Goal: Transaction & Acquisition: Subscribe to service/newsletter

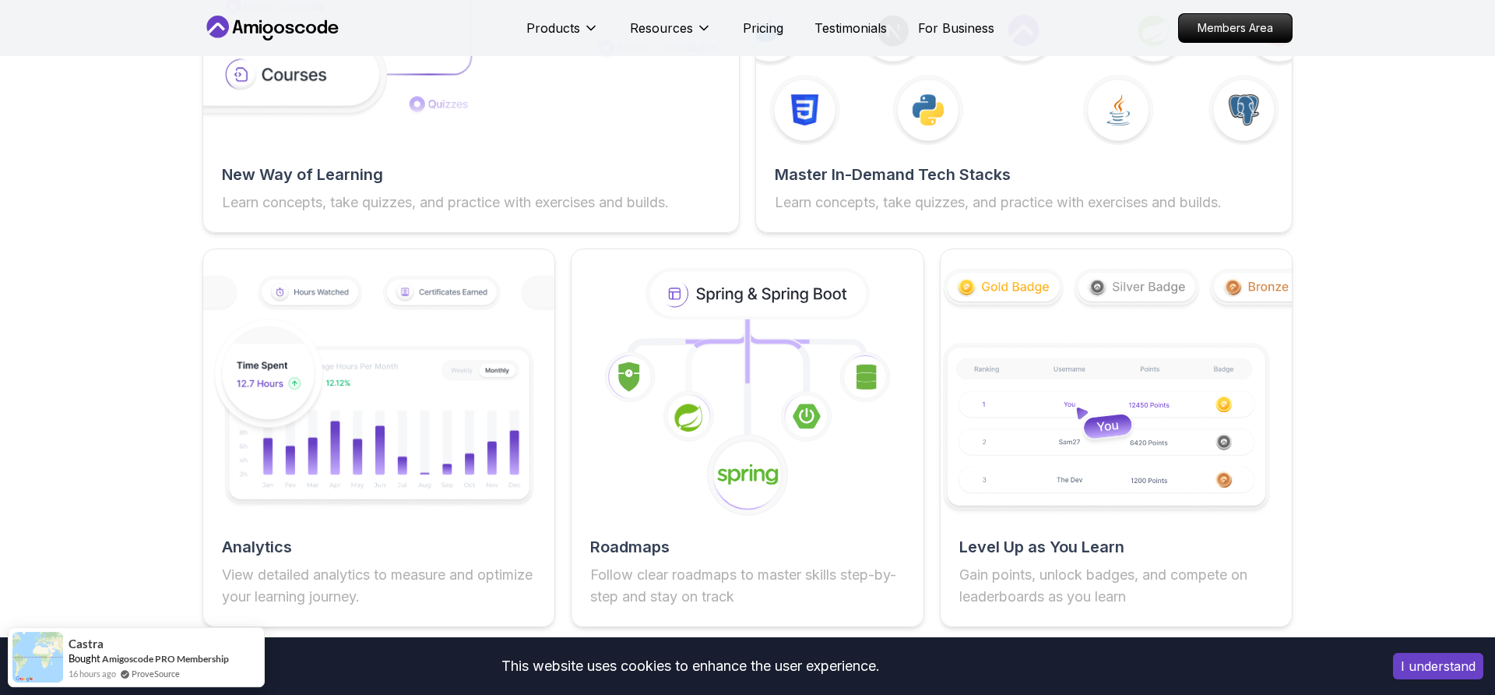
scroll to position [2700, 0]
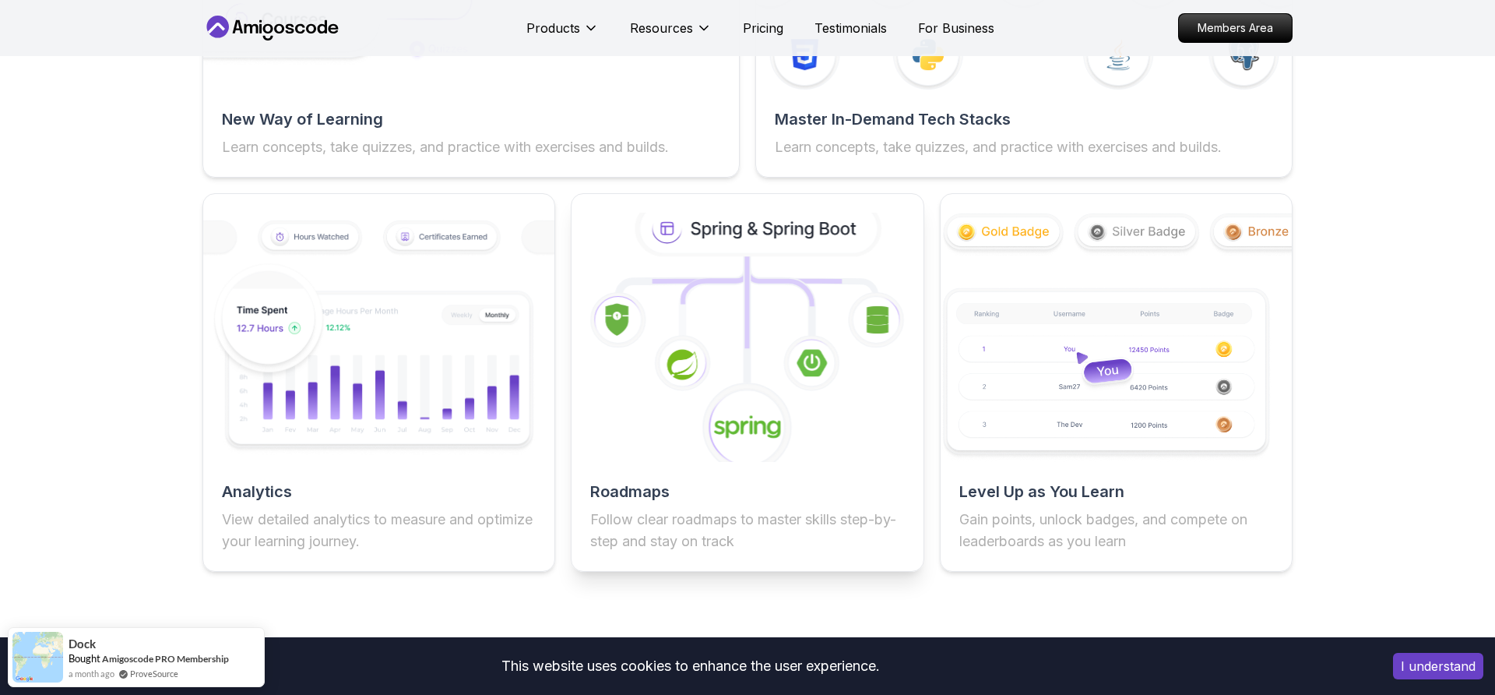
click at [654, 377] on icon at bounding box center [682, 363] width 59 height 59
click at [652, 494] on h2 "Roadmaps" at bounding box center [747, 491] width 314 height 22
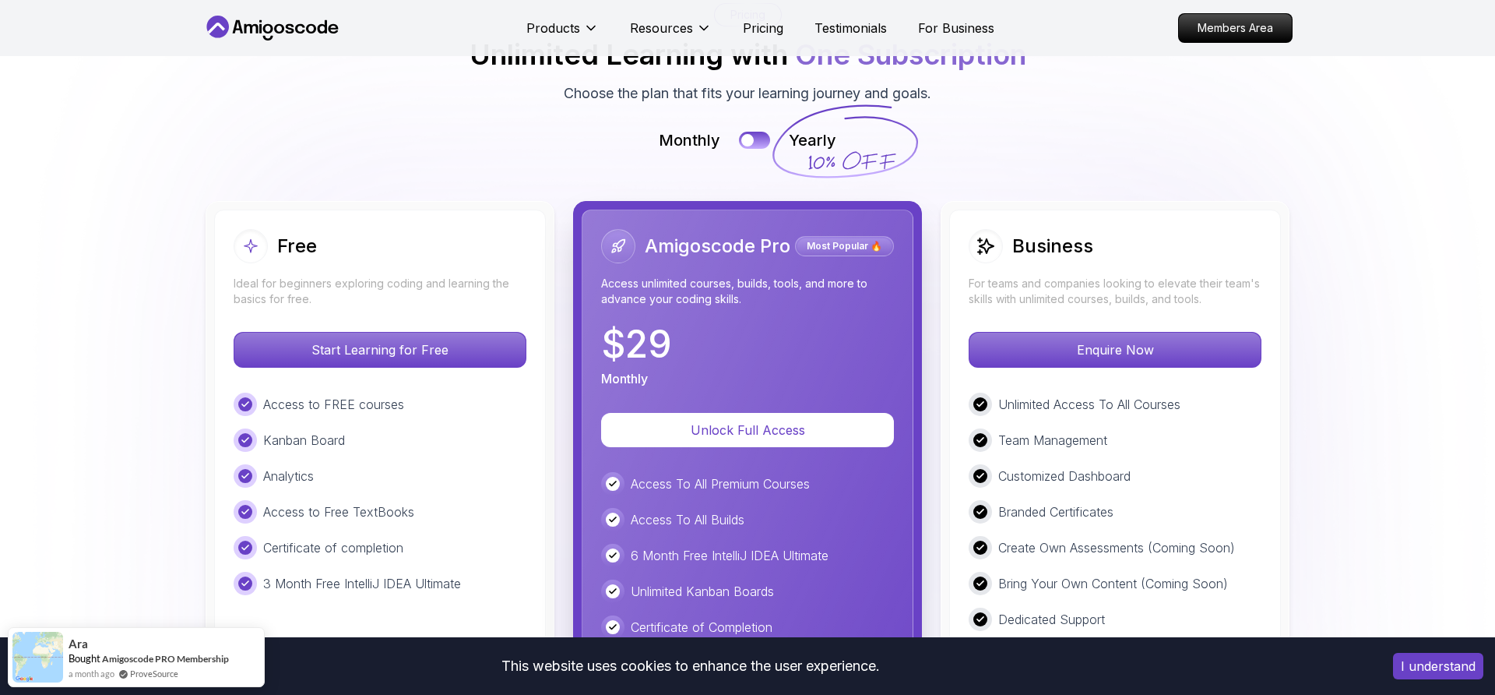
scroll to position [3415, 0]
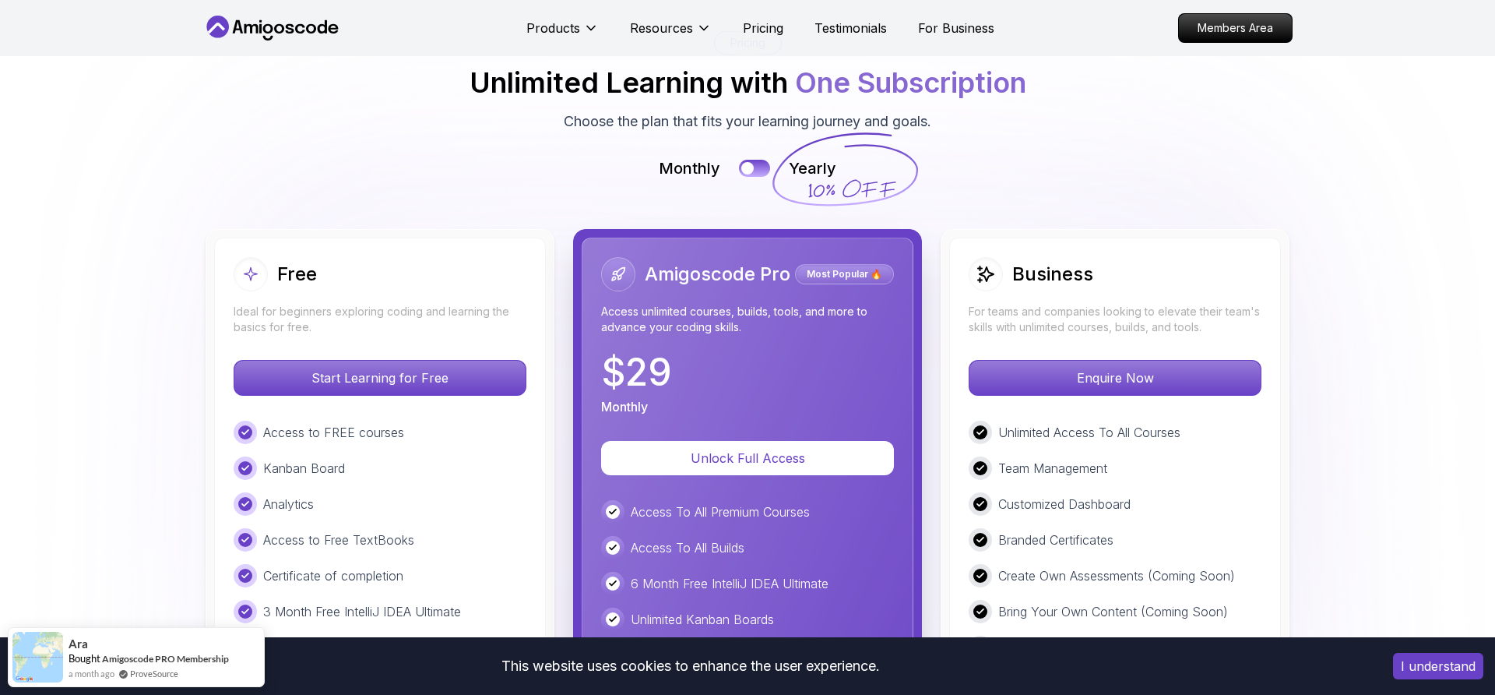
click at [341, 382] on p "Start Learning for Free" at bounding box center [379, 378] width 291 height 34
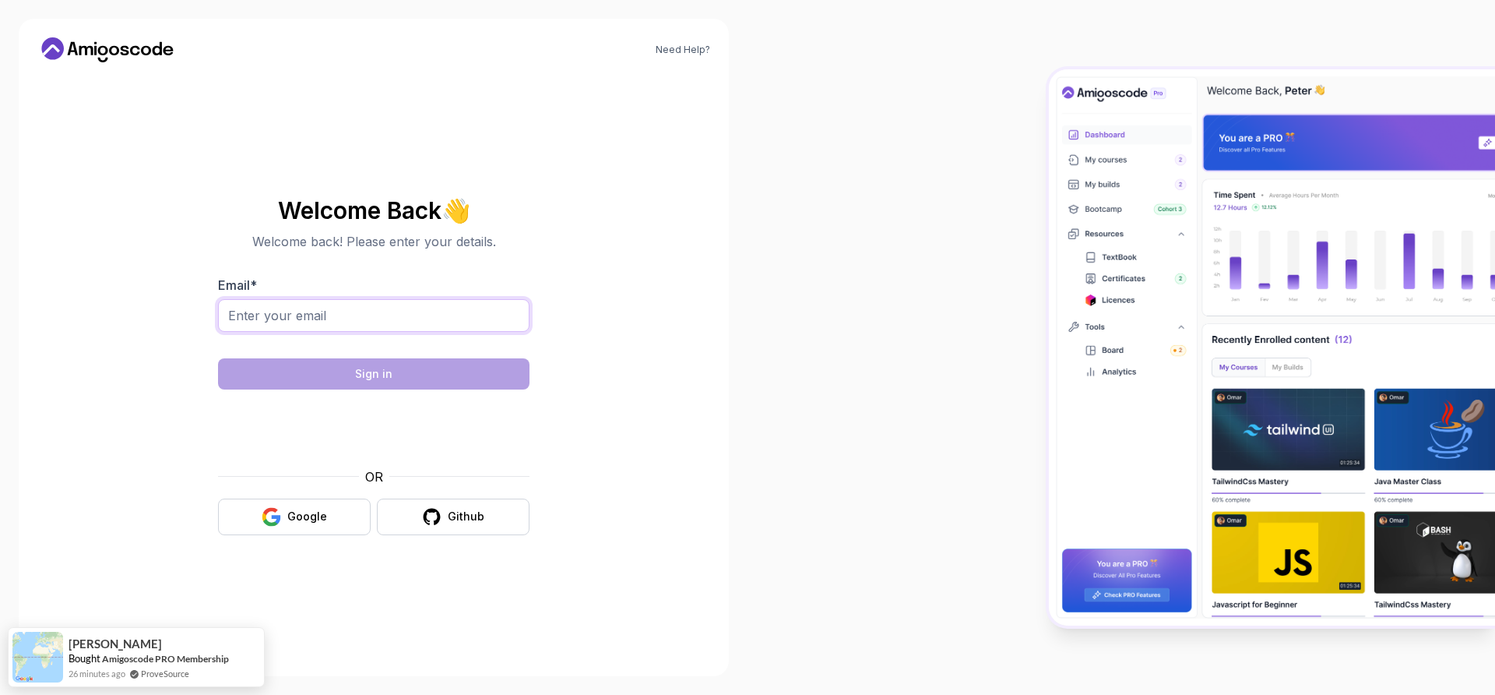
click at [385, 318] on input "Email *" at bounding box center [373, 315] width 311 height 33
click at [382, 318] on input "Email *" at bounding box center [373, 315] width 311 height 33
click at [294, 519] on div "Google" at bounding box center [307, 516] width 40 height 16
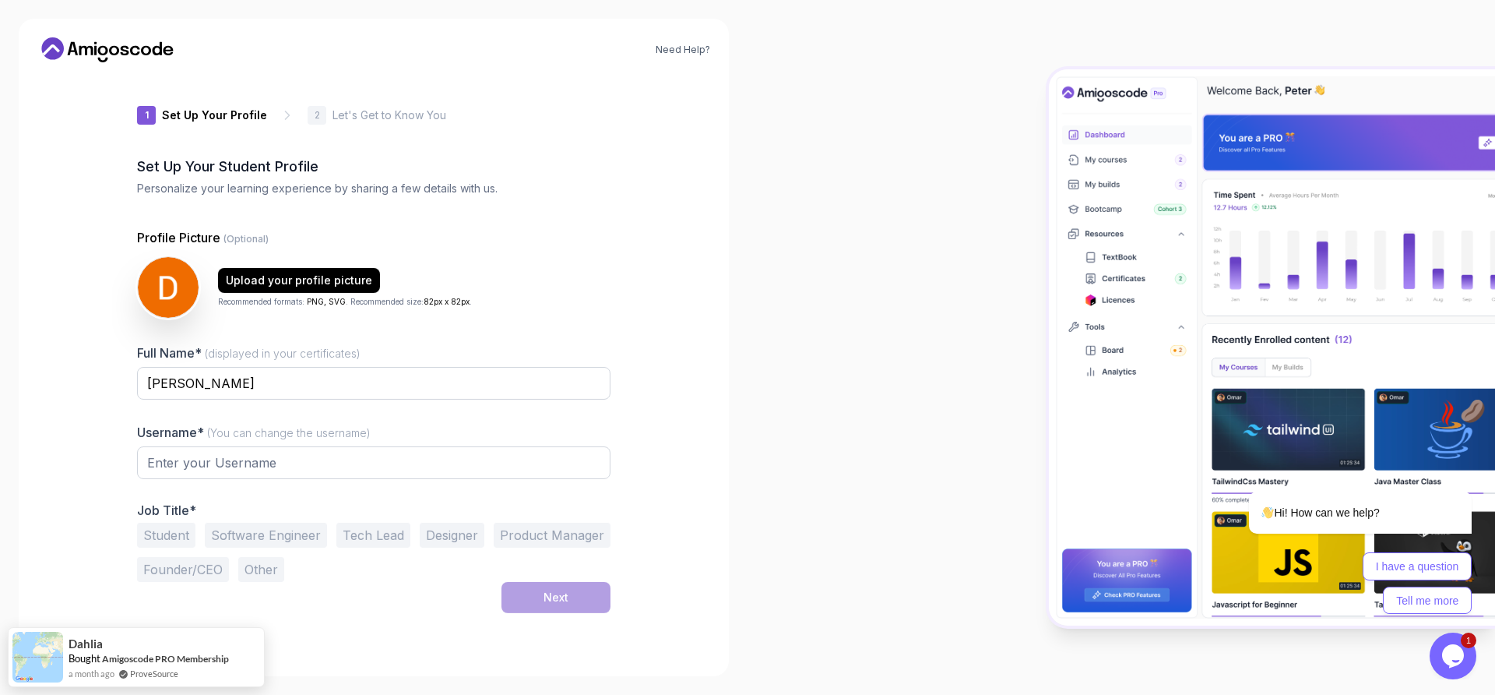
type input "shinydeer1ce0a"
drag, startPoint x: 183, startPoint y: 382, endPoint x: 274, endPoint y: 391, distance: 91.5
click at [182, 382] on input "[PERSON_NAME]" at bounding box center [373, 382] width 473 height 33
type input "[PERSON_NAME] Badi"
drag, startPoint x: 190, startPoint y: 464, endPoint x: 145, endPoint y: 464, distance: 45.2
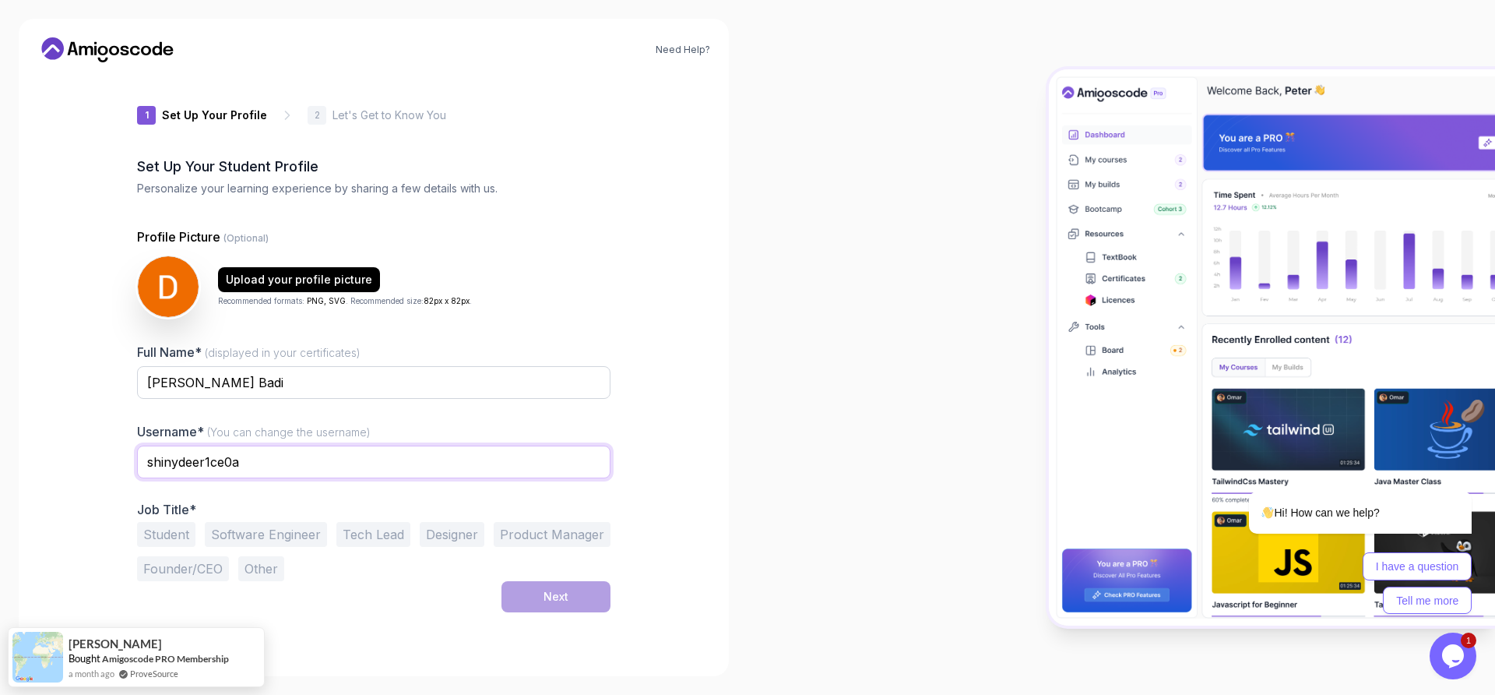
click at [145, 464] on input "shinydeer1ce0a" at bounding box center [373, 461] width 473 height 33
type input "Dk92"
click at [262, 533] on button "Software Engineer" at bounding box center [266, 534] width 122 height 25
click at [536, 601] on button "Next" at bounding box center [555, 596] width 109 height 31
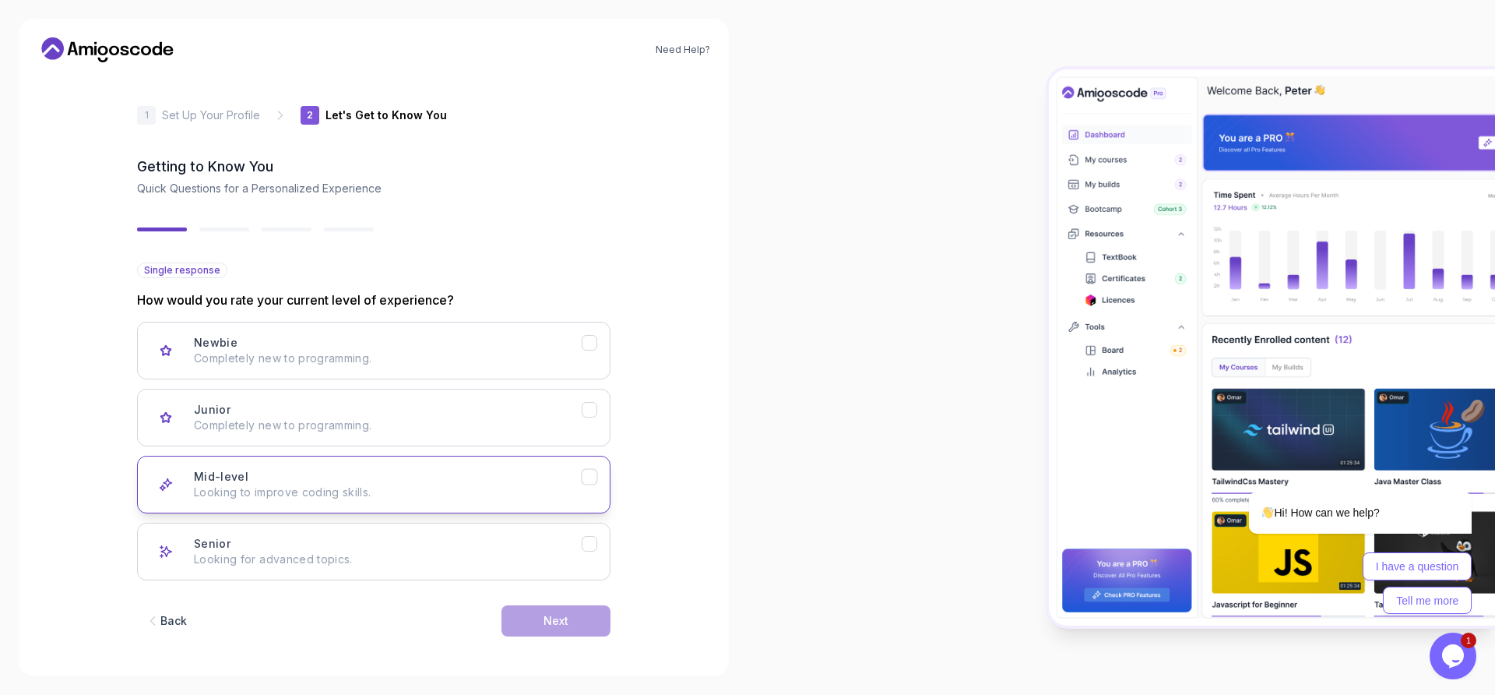
click at [595, 484] on button "Mid-level Looking to improve coding skills." at bounding box center [373, 485] width 473 height 58
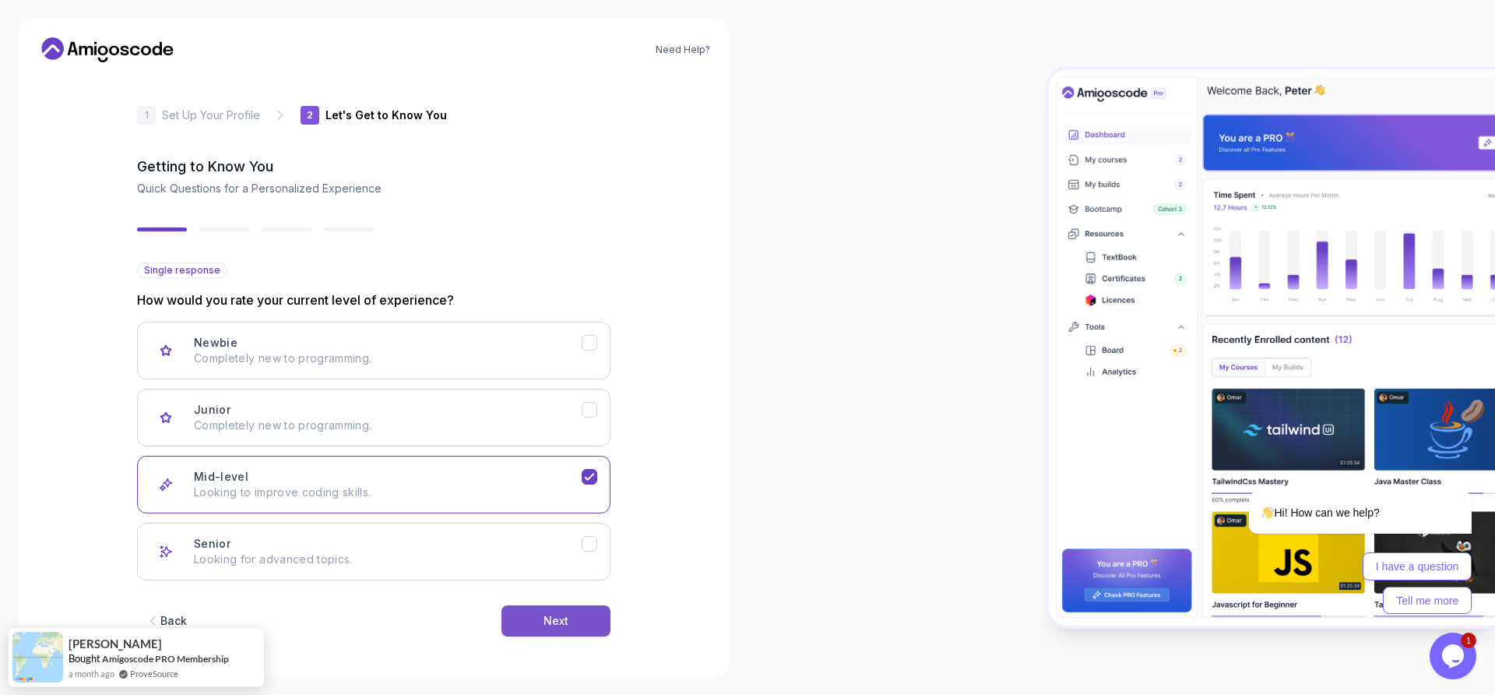
click at [576, 614] on button "Next" at bounding box center [555, 620] width 109 height 31
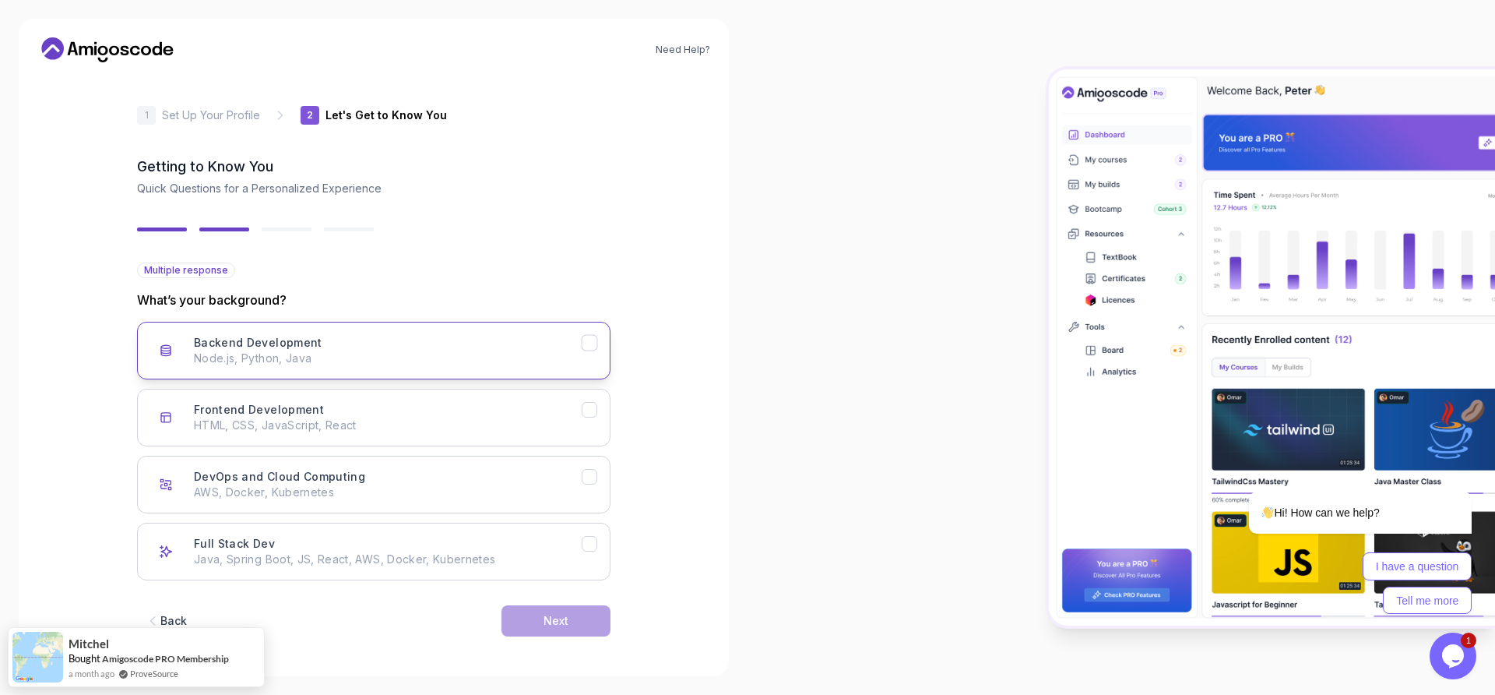
click at [593, 347] on icon "Backend Development" at bounding box center [589, 343] width 15 height 15
click at [602, 616] on button "Next" at bounding box center [555, 620] width 109 height 31
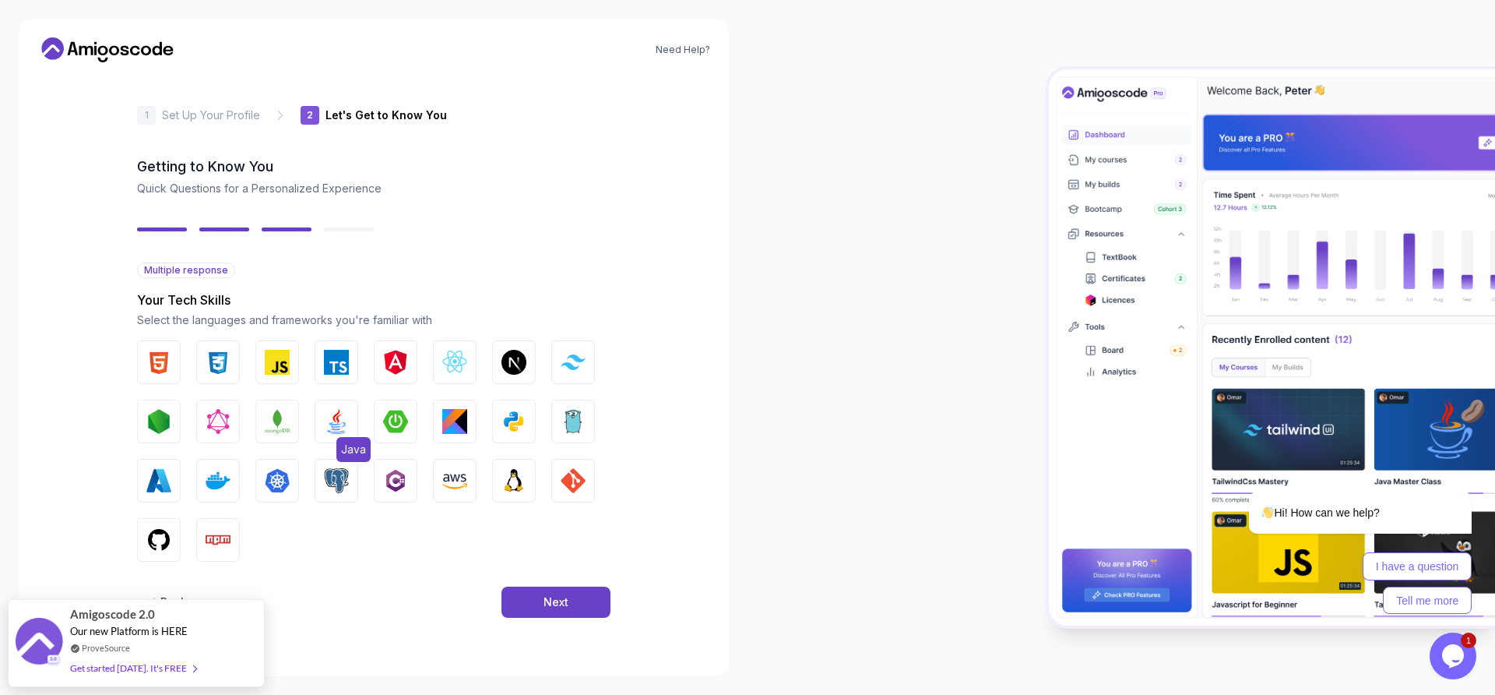
click at [329, 426] on img "button" at bounding box center [336, 421] width 25 height 25
click at [508, 596] on button "Next" at bounding box center [555, 601] width 109 height 31
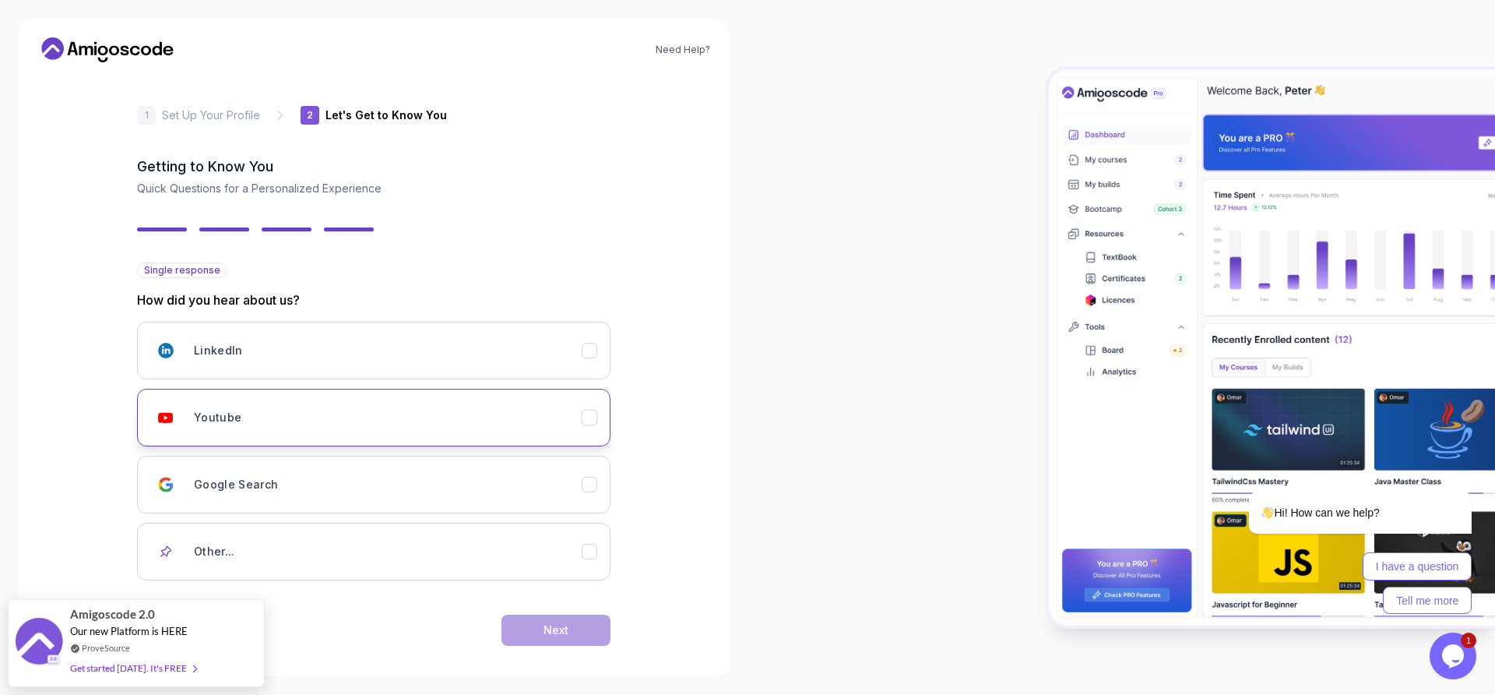
click at [513, 413] on div "Youtube" at bounding box center [388, 417] width 388 height 31
click at [540, 631] on button "Next" at bounding box center [555, 629] width 109 height 31
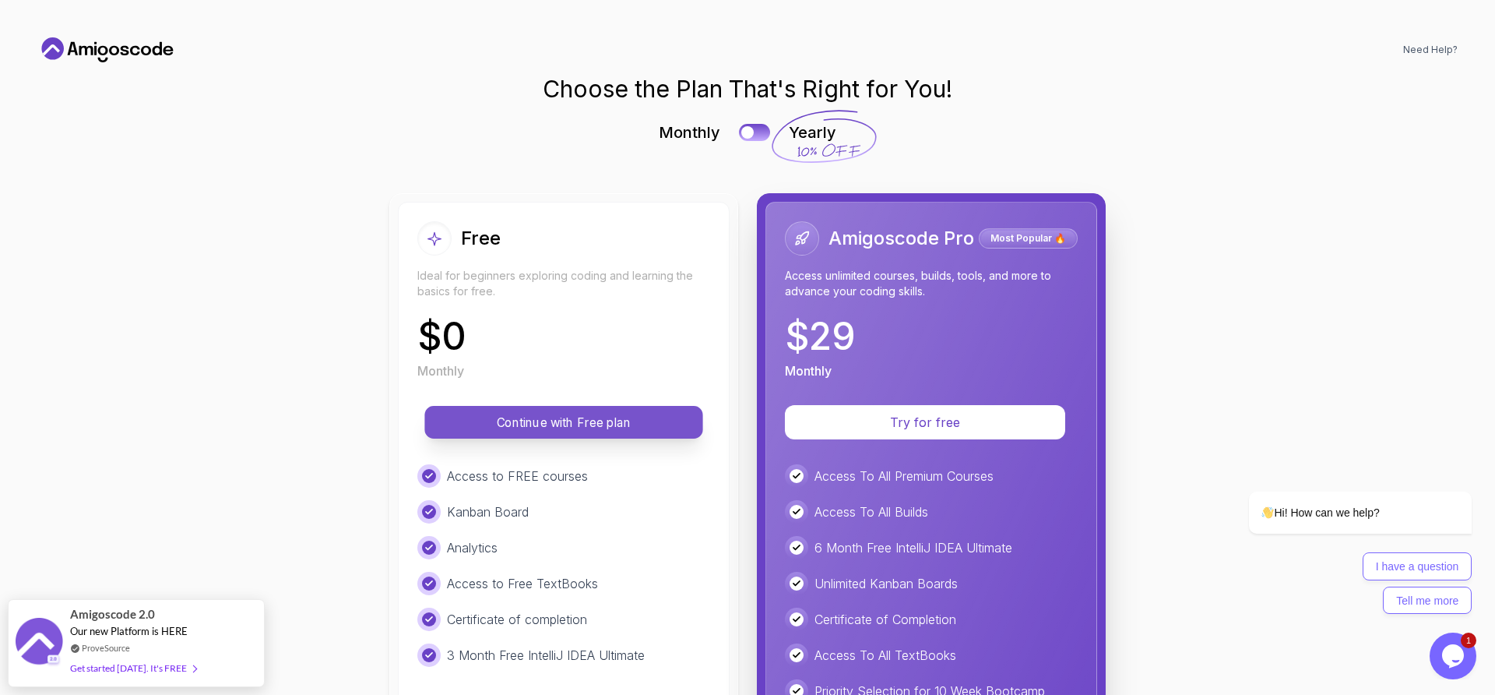
click at [621, 428] on p "Continue with Free plan" at bounding box center [563, 422] width 243 height 18
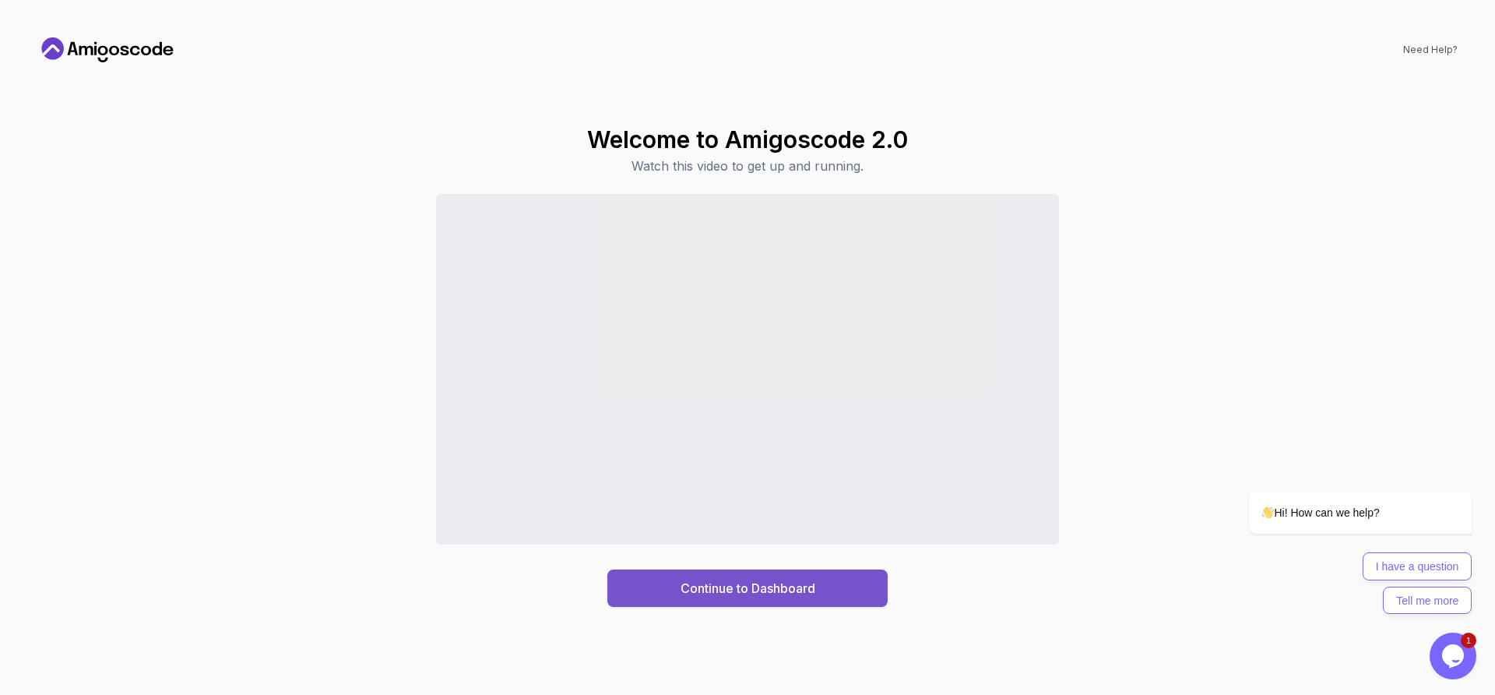
click at [728, 586] on div "Continue to Dashboard" at bounding box center [748, 588] width 135 height 19
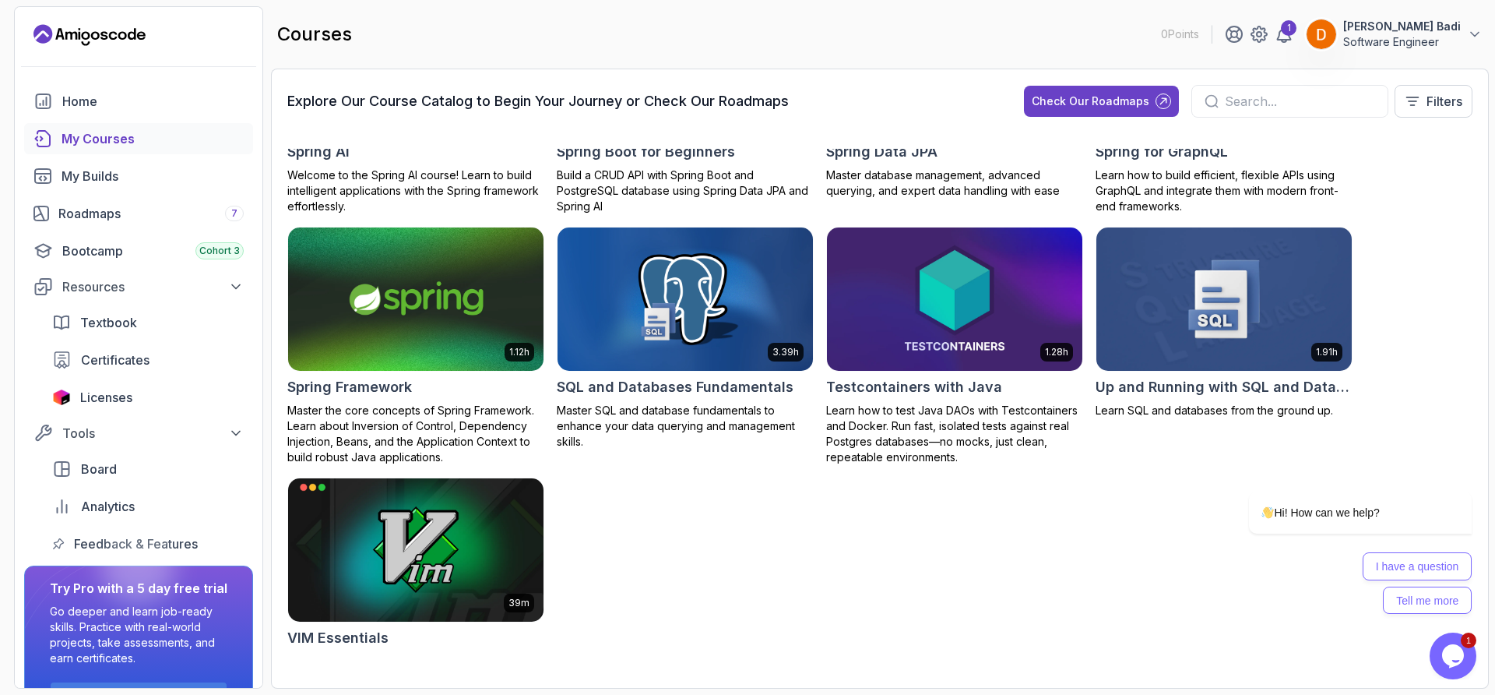
click at [1205, 101] on icon at bounding box center [1212, 101] width 14 height 14
click at [1240, 104] on input "text" at bounding box center [1300, 101] width 150 height 19
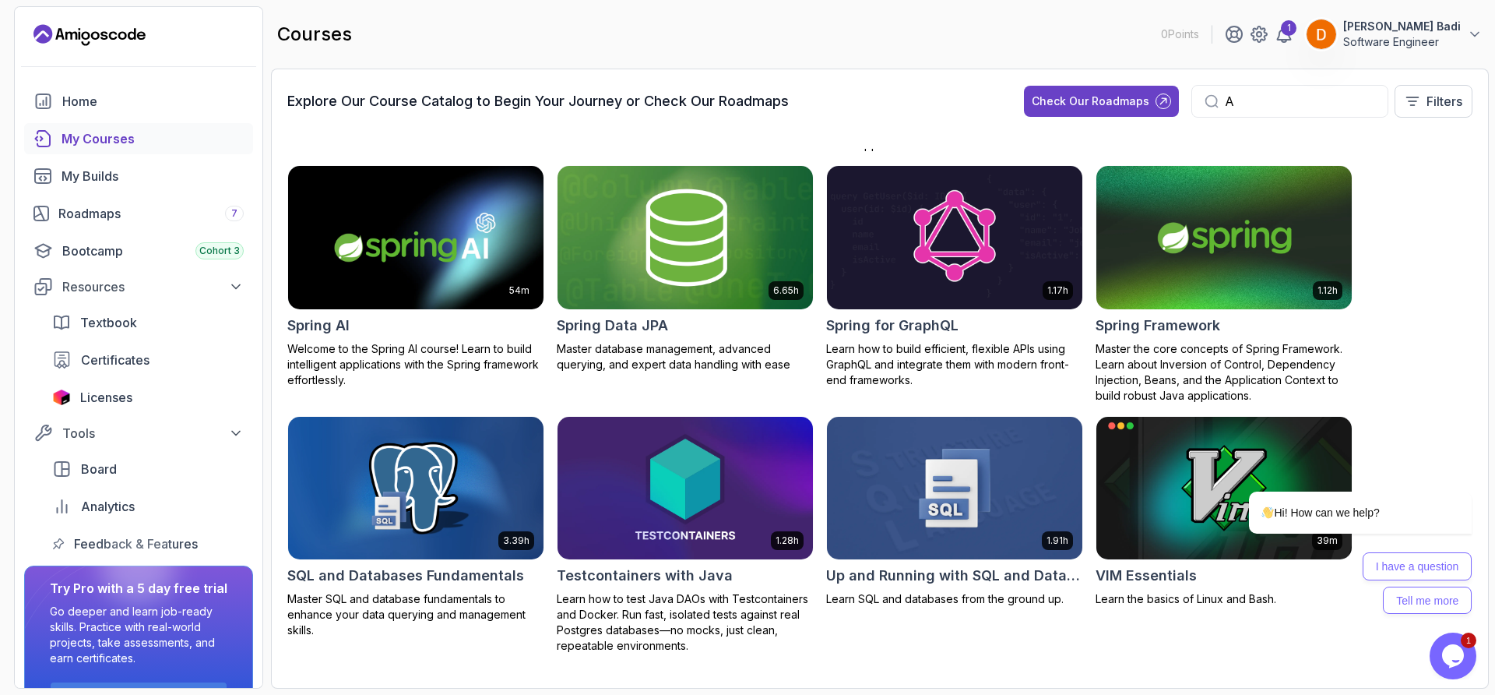
scroll to position [1878, 0]
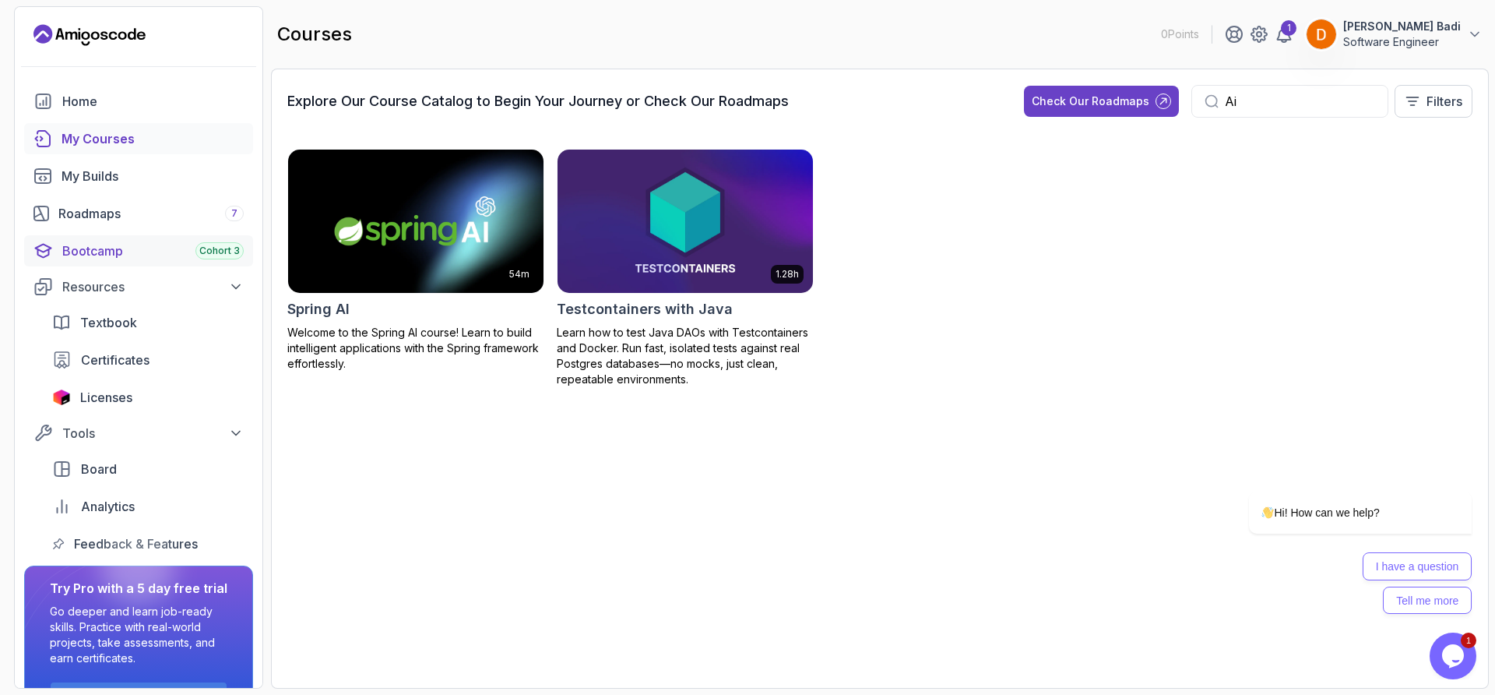
type input "Ai"
click at [143, 255] on div "Bootcamp Cohort 3" at bounding box center [152, 250] width 181 height 19
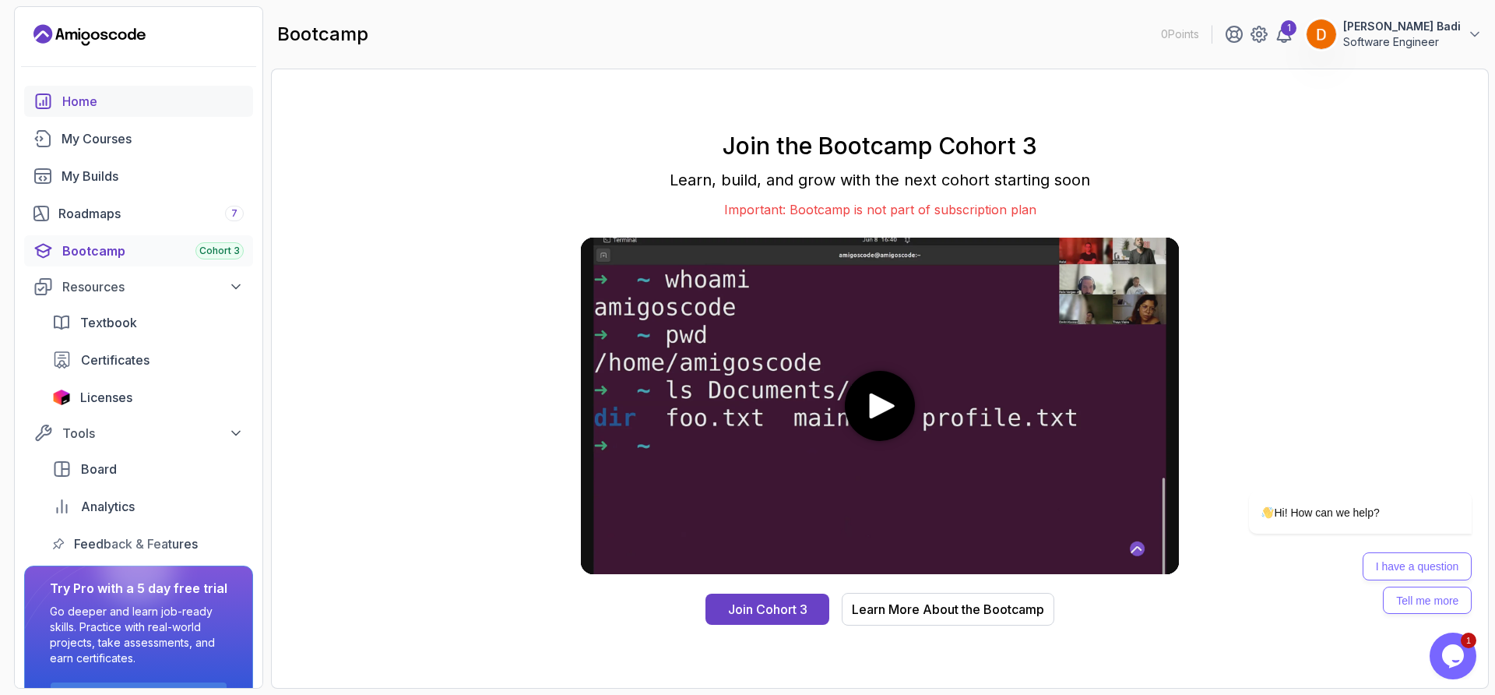
click at [101, 96] on div "Home" at bounding box center [152, 101] width 181 height 19
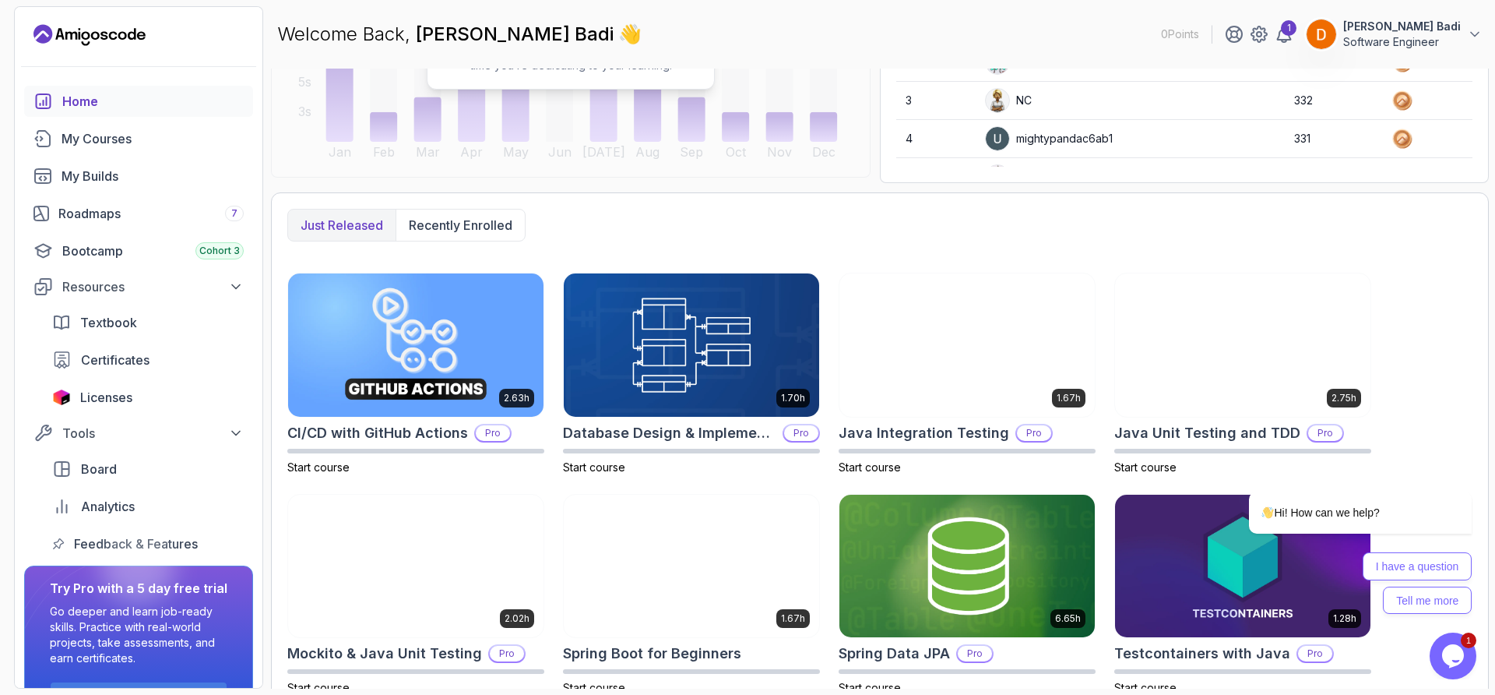
scroll to position [304, 0]
